Goal: Check status: Check status

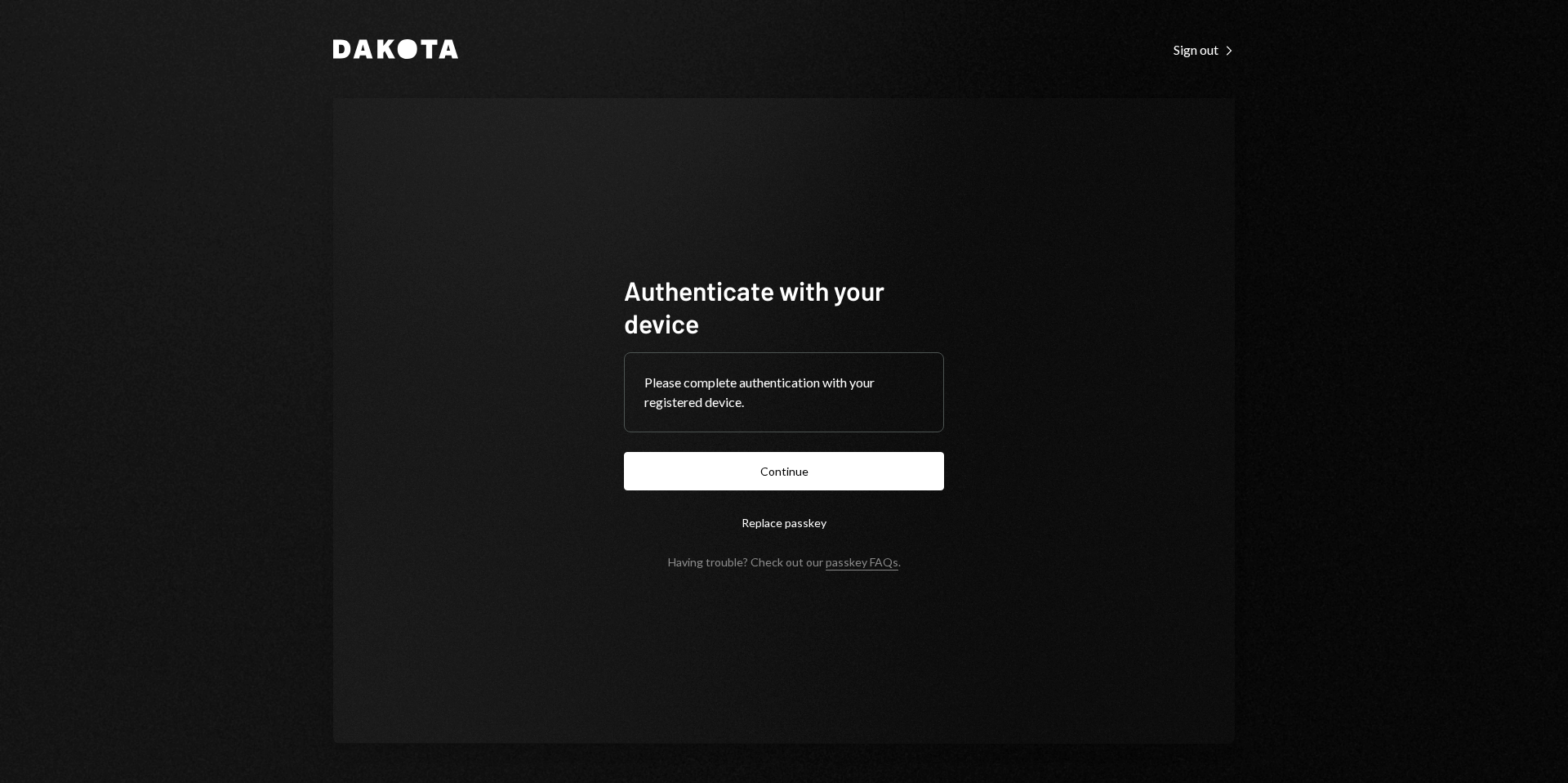
click at [763, 477] on button "Continue" at bounding box center [784, 471] width 320 height 38
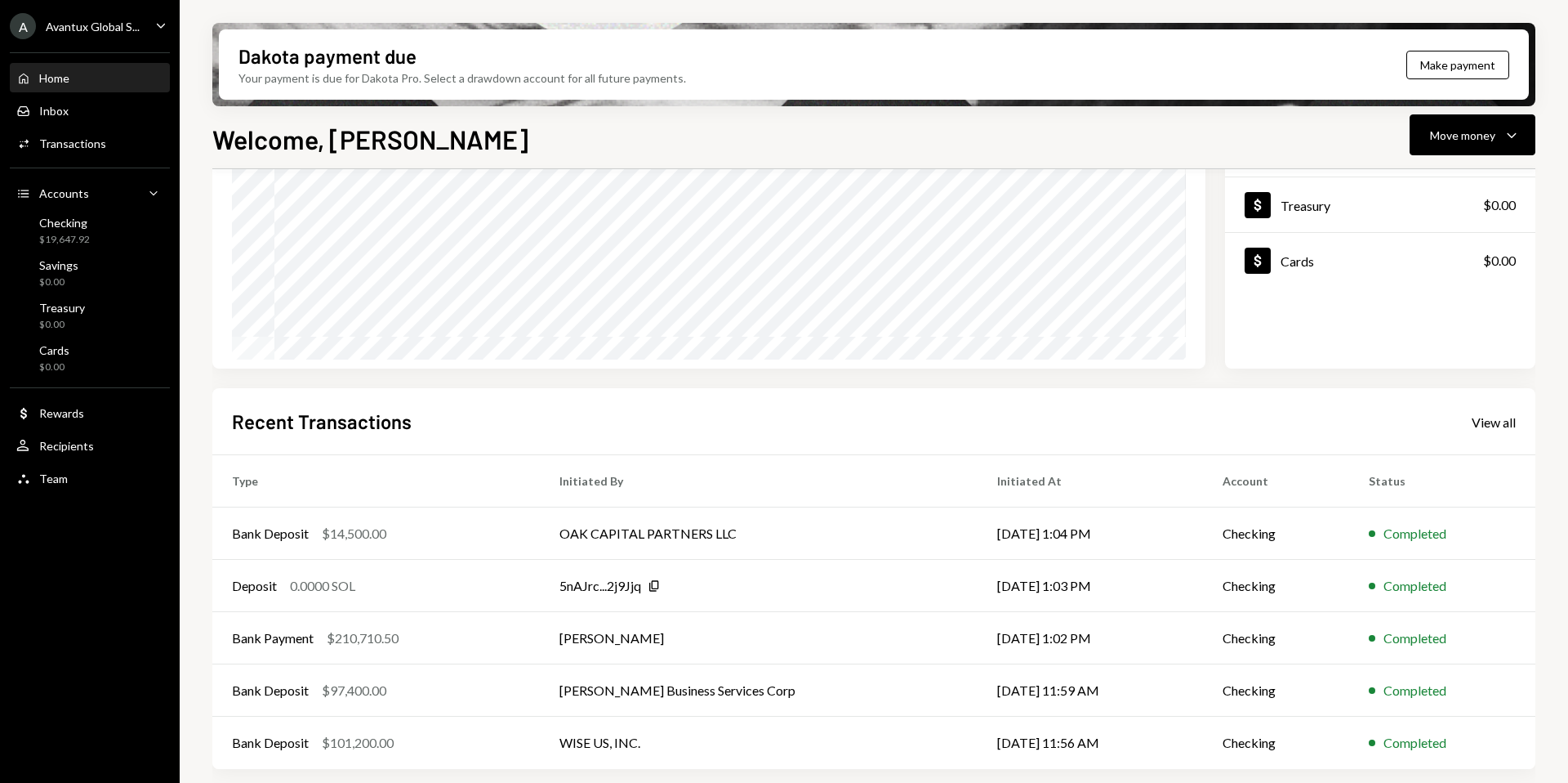
scroll to position [203, 0]
click at [1493, 420] on div "View all" at bounding box center [1493, 422] width 44 height 16
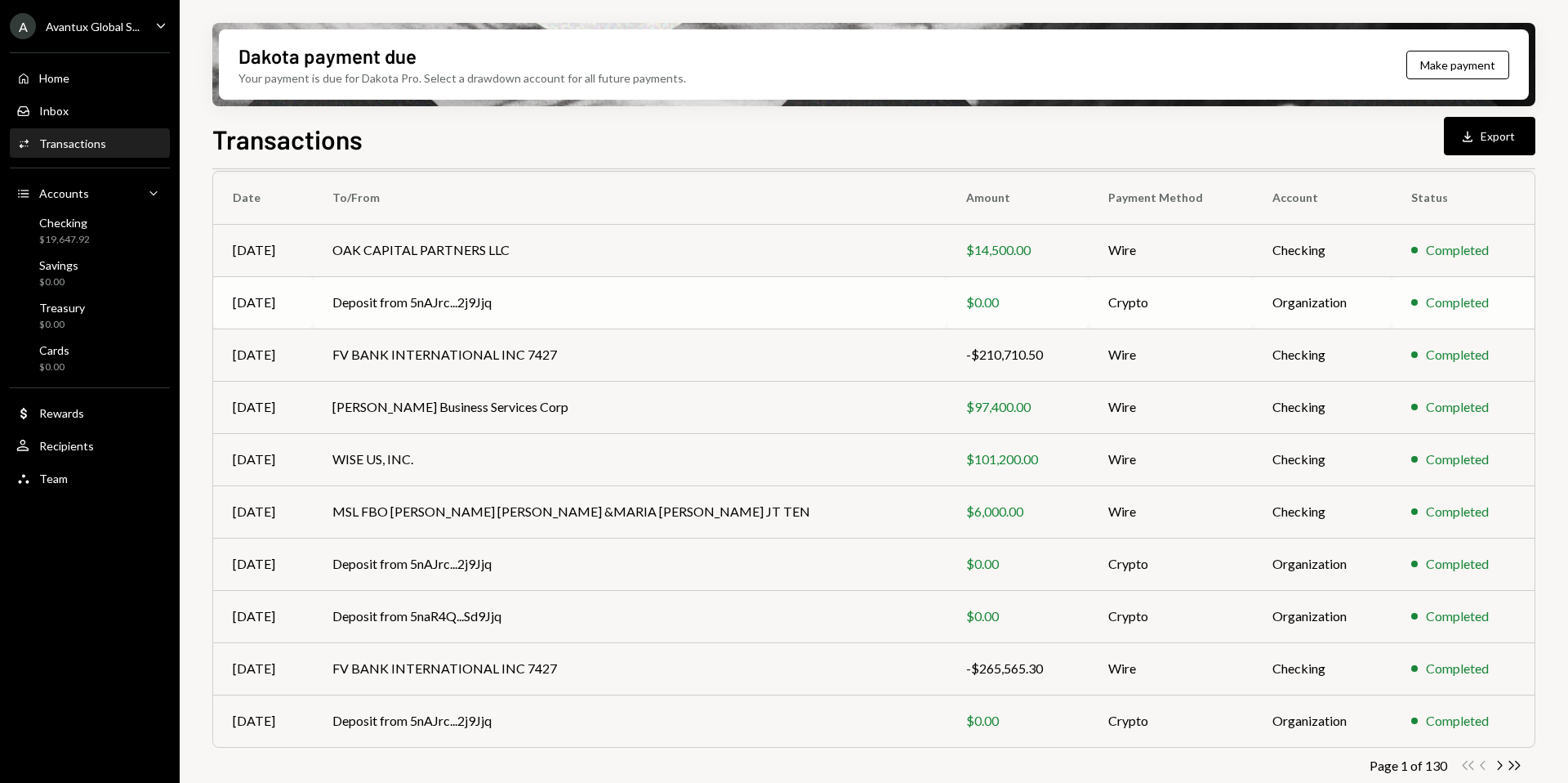
scroll to position [147, 0]
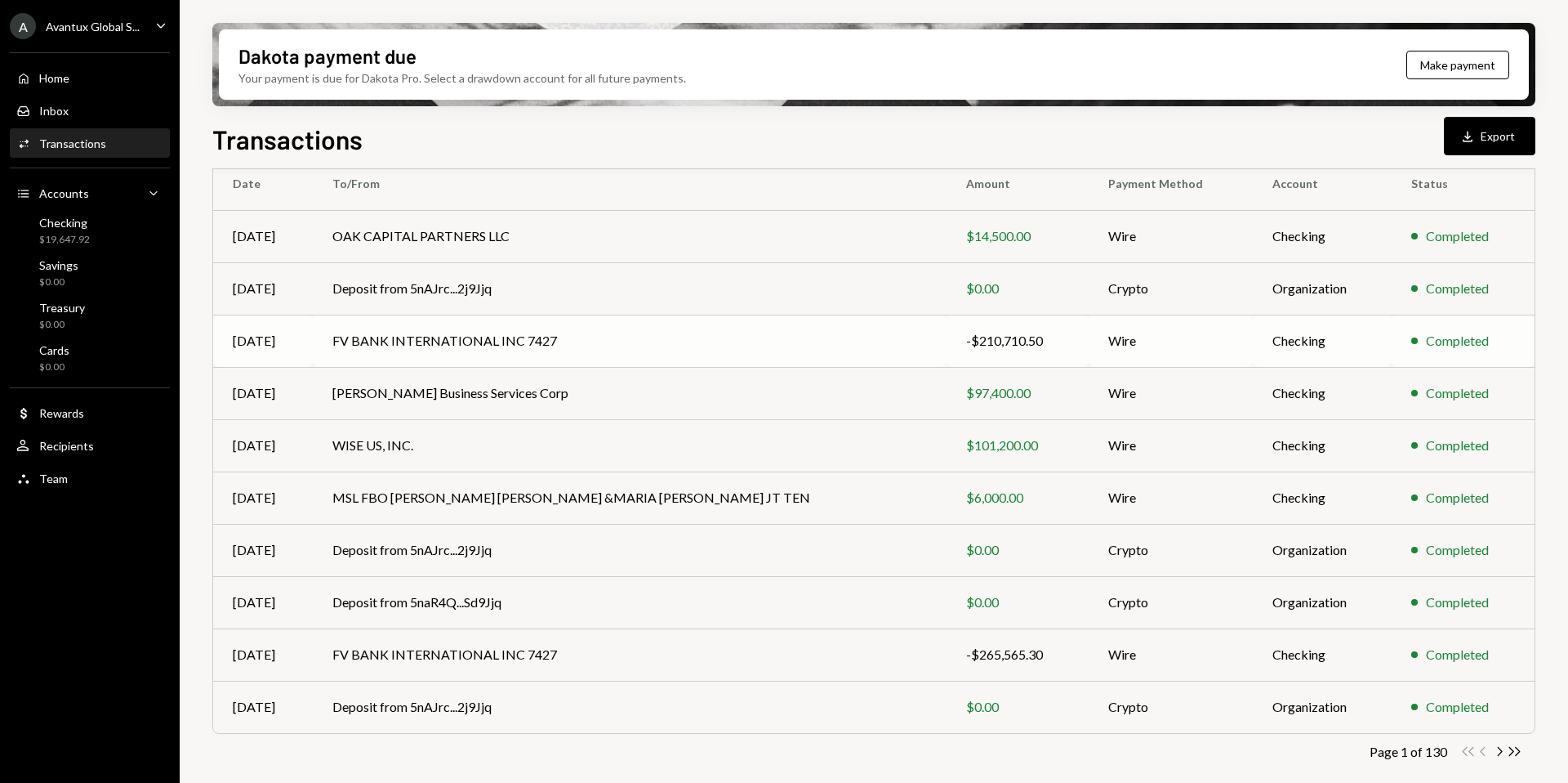
click at [468, 333] on td "FV BANK INTERNATIONAL INC 7427" at bounding box center [629, 341] width 632 height 53
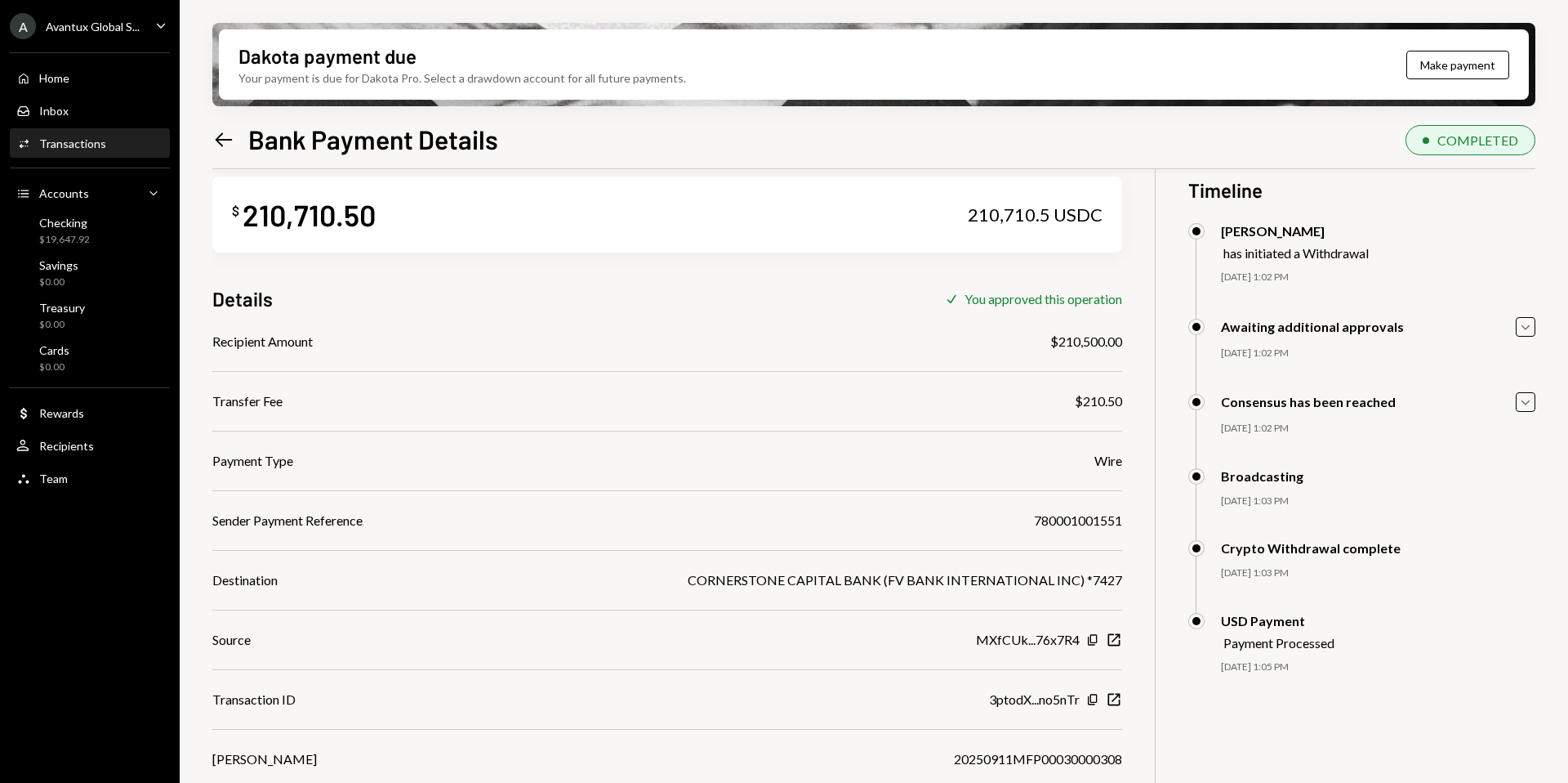
scroll to position [27, 0]
click at [225, 137] on icon "Left Arrow" at bounding box center [224, 140] width 23 height 23
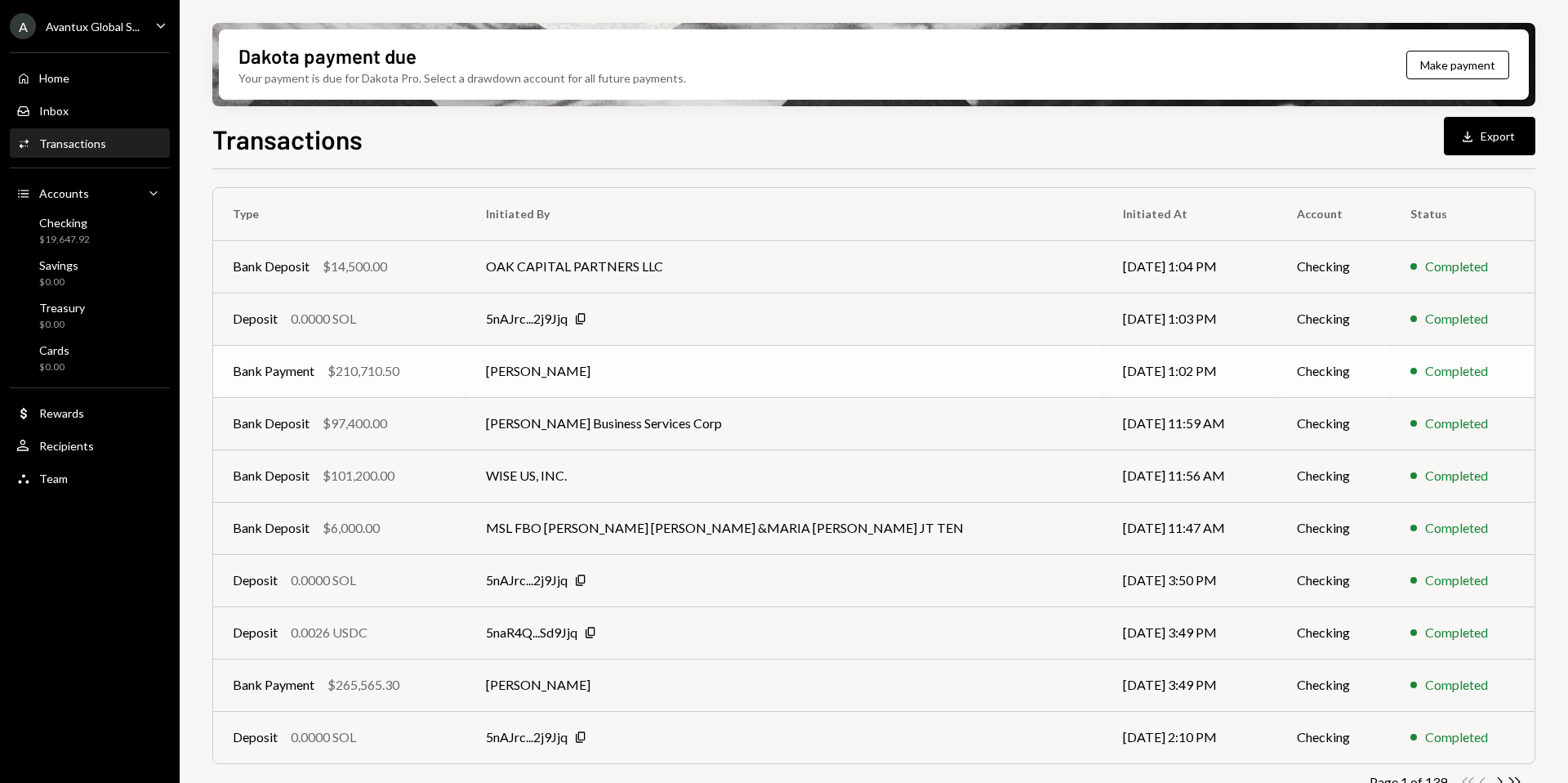
scroll to position [109, 0]
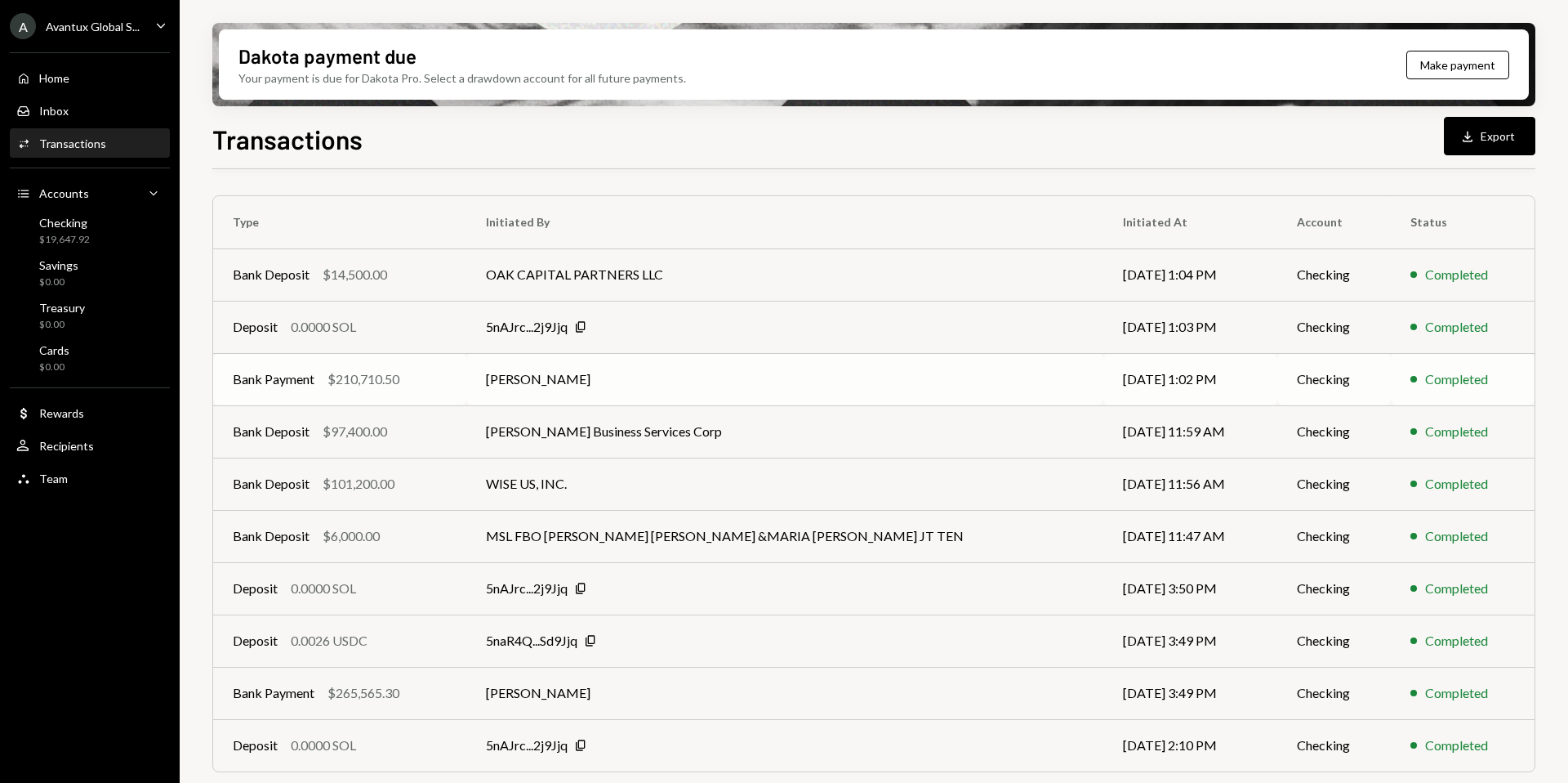
click at [421, 373] on div "Bank Payment $210,710.50" at bounding box center [340, 379] width 214 height 19
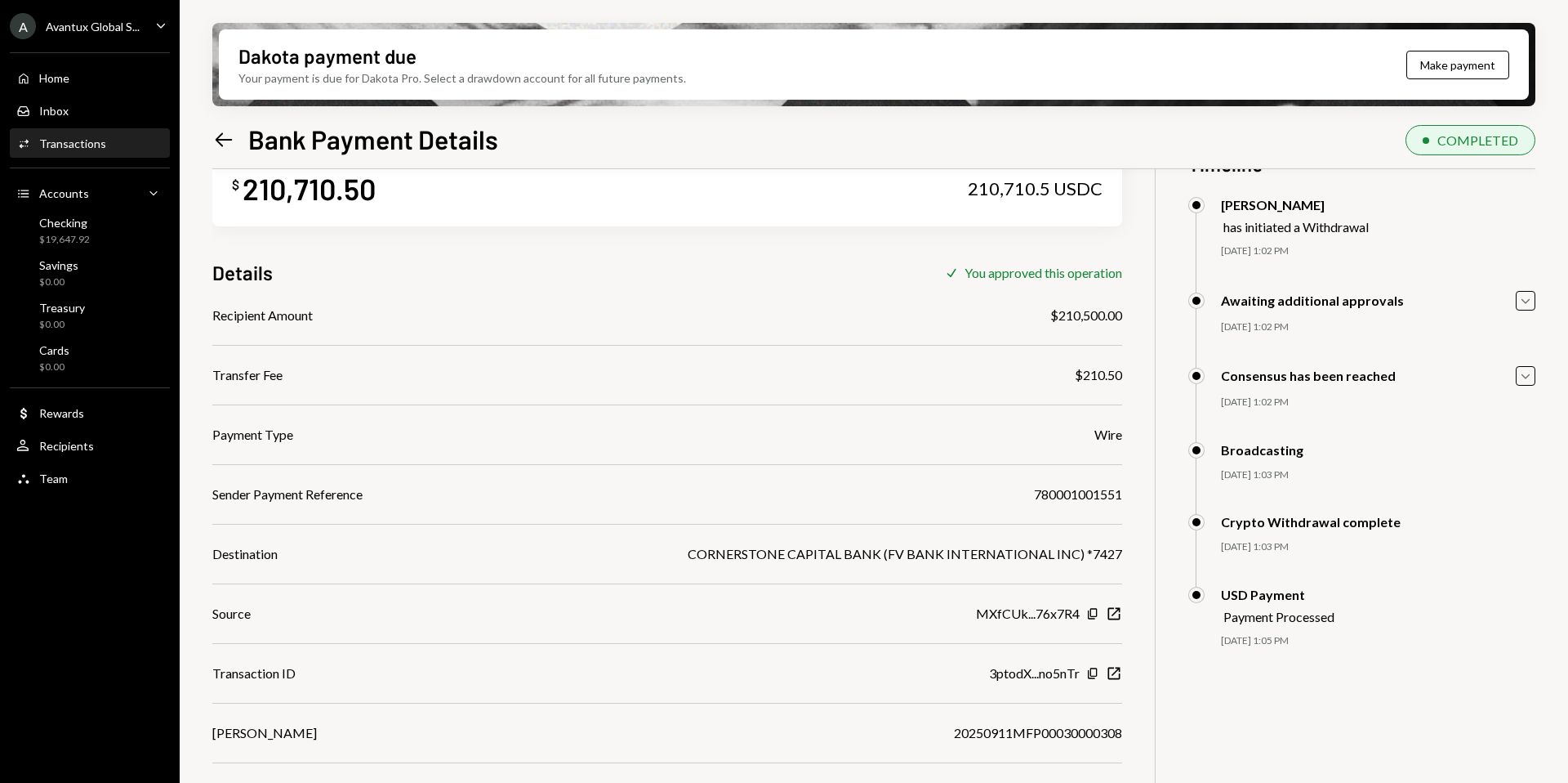
scroll to position [55, 0]
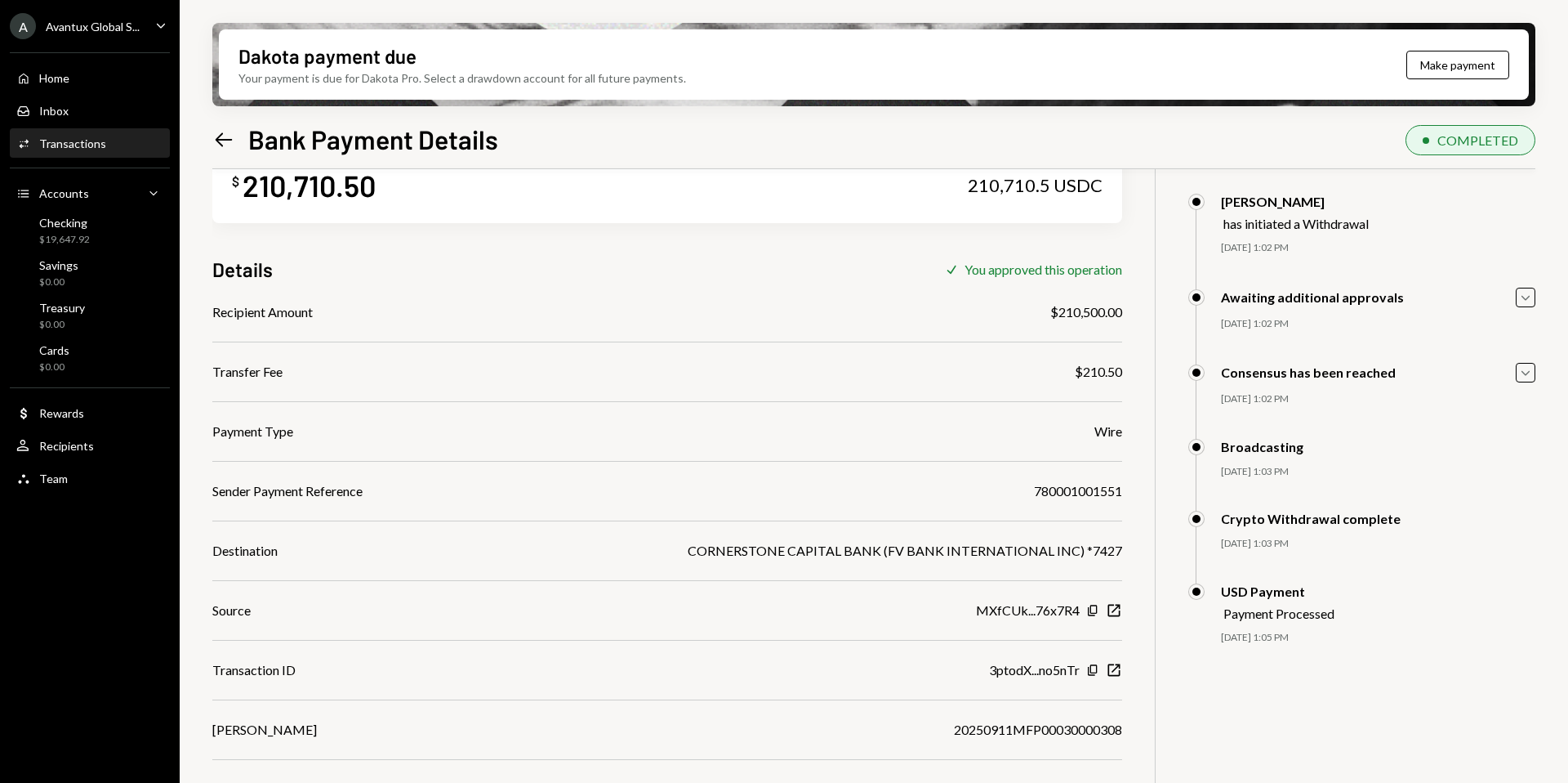
click at [74, 146] on div "Transactions" at bounding box center [73, 144] width 67 height 14
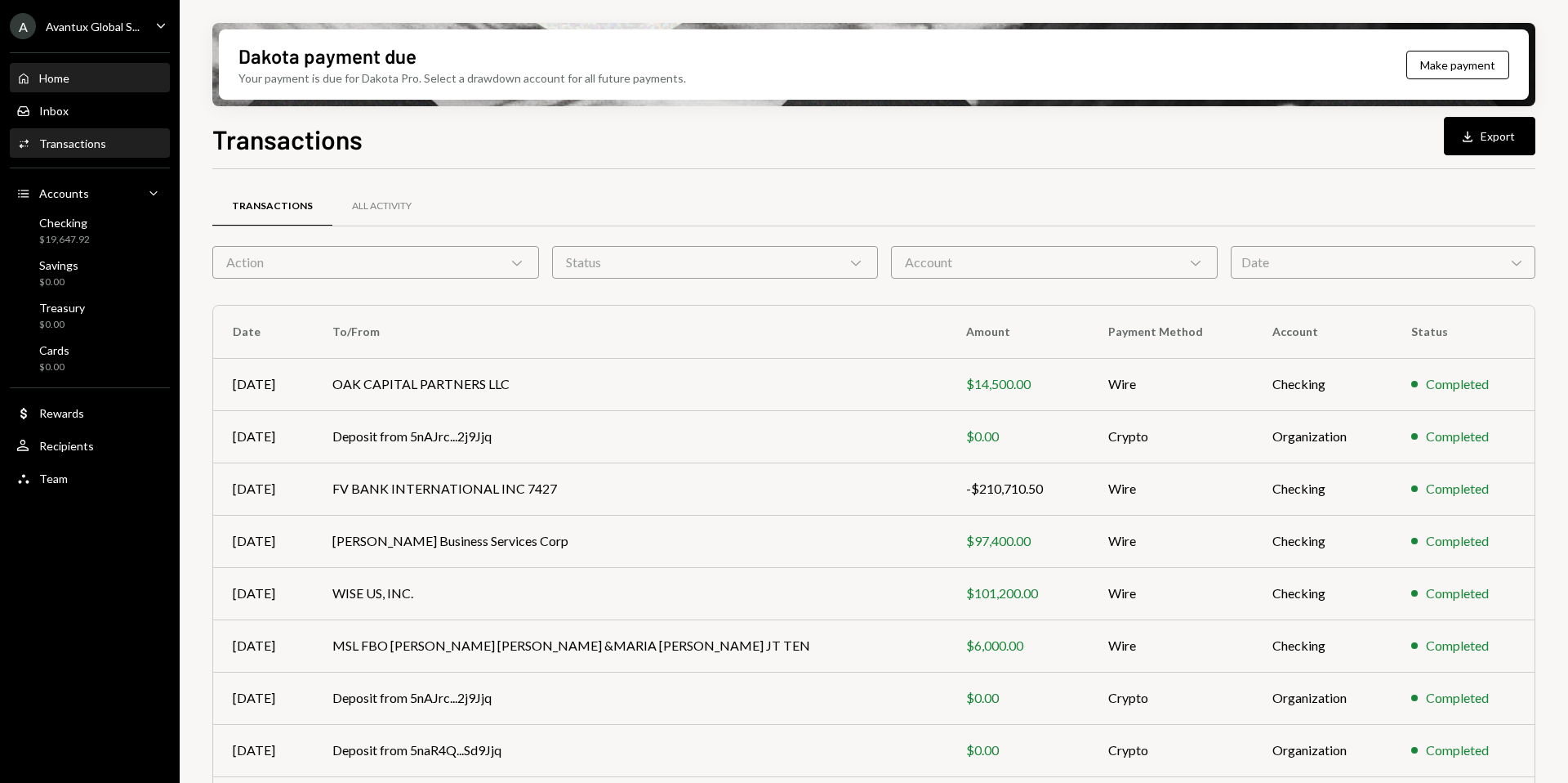
click at [65, 71] on div "Home" at bounding box center [55, 78] width 31 height 14
